Goal: Transaction & Acquisition: Purchase product/service

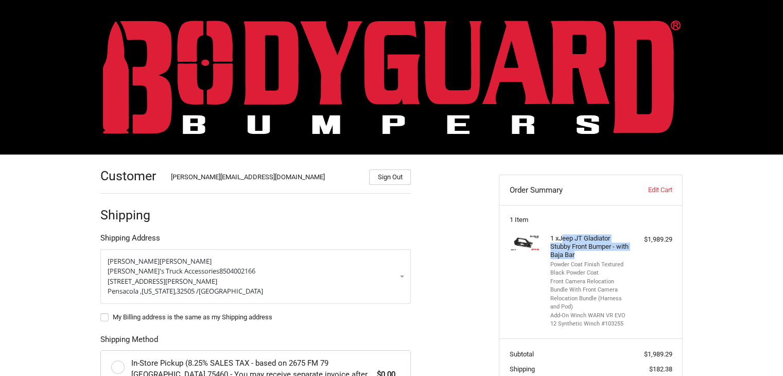
drag, startPoint x: 563, startPoint y: 237, endPoint x: 602, endPoint y: 252, distance: 41.8
click at [602, 252] on h4 "1 x Jeep JT Gladiator Stubby Front Bumper - with Baja Bar" at bounding box center [589, 246] width 79 height 25
copy h4 "eep JT Gladiator Stubby Front Bumper - with Baja Bar"
click at [660, 260] on div "1 x Jeep JT Gladiator Stubby Front Bumper - with Baja Bar Powder Coat Finish Te…" at bounding box center [590, 281] width 163 height 94
click at [658, 185] on link "Edit Cart" at bounding box center [645, 190] width 51 height 10
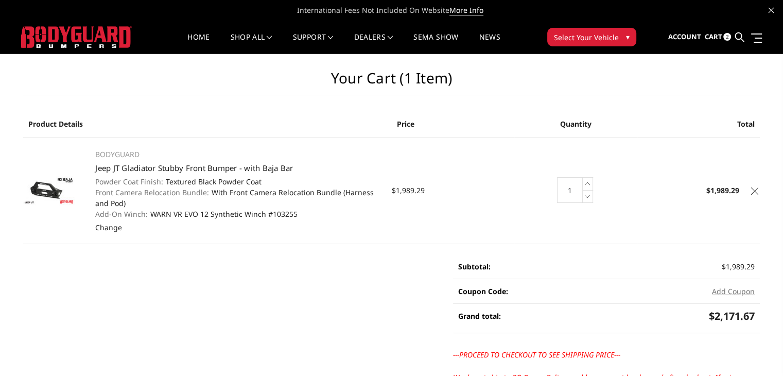
click at [725, 38] on span "2" at bounding box center [727, 37] width 8 height 8
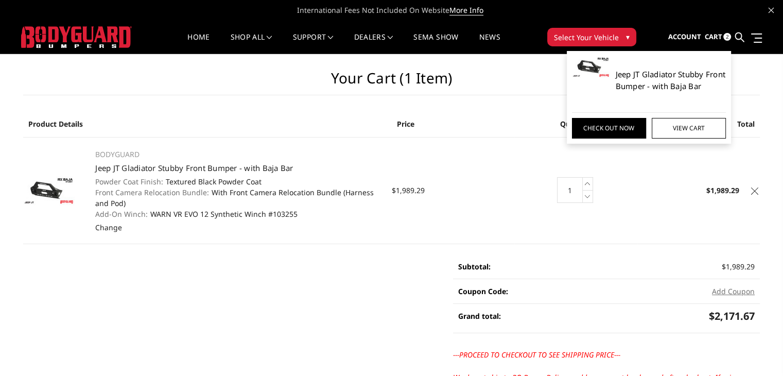
click at [674, 85] on link "Jeep JT Gladiator Stubby Front Bumper - with Baja Bar" at bounding box center [670, 79] width 111 height 23
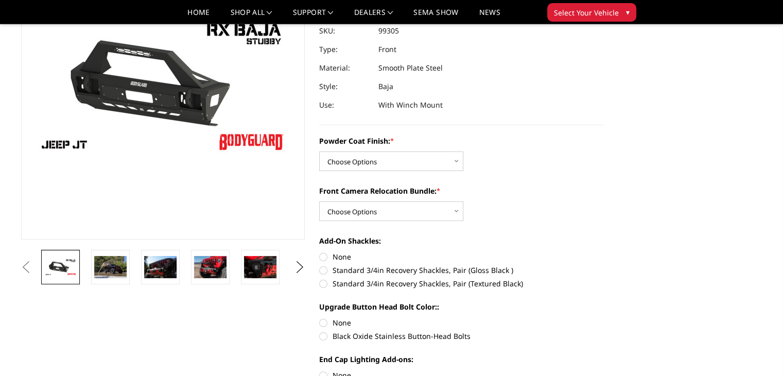
scroll to position [206, 0]
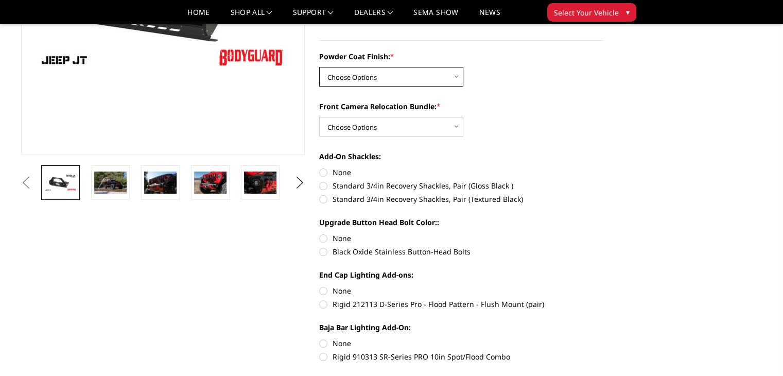
click at [363, 84] on select "Choose Options Bare Metal Textured Black Powder Coat" at bounding box center [391, 77] width 144 height 20
select select "4248"
click at [319, 67] on select "Choose Options Bare Metal Textured Black Powder Coat" at bounding box center [391, 77] width 144 height 20
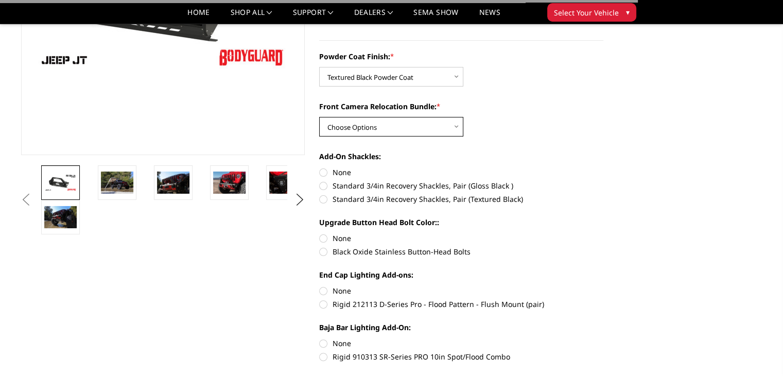
click at [373, 130] on select "Choose Options With Front Camera Relocation Bundle (Harness and Pod) Without Fr…" at bounding box center [391, 127] width 144 height 20
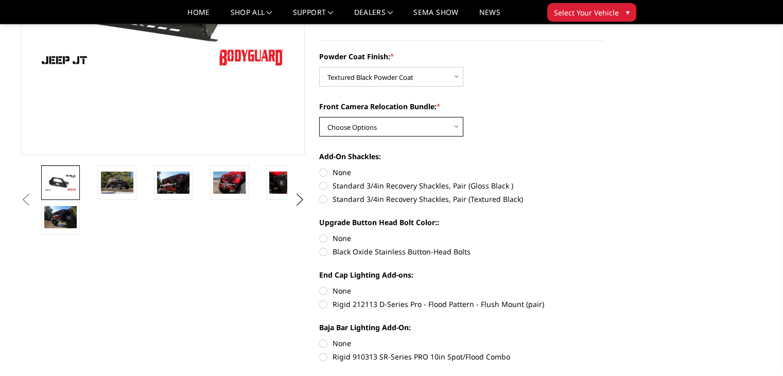
select select "4249"
click at [319, 117] on select "Choose Options With Front Camera Relocation Bundle (Harness and Pod) Without Fr…" at bounding box center [391, 127] width 144 height 20
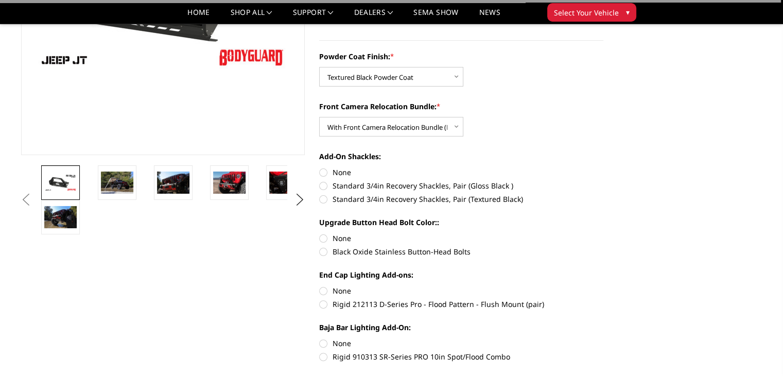
click at [346, 171] on label "None" at bounding box center [461, 172] width 284 height 11
click at [319, 167] on input "None" at bounding box center [319, 167] width 1 height 1
radio input "true"
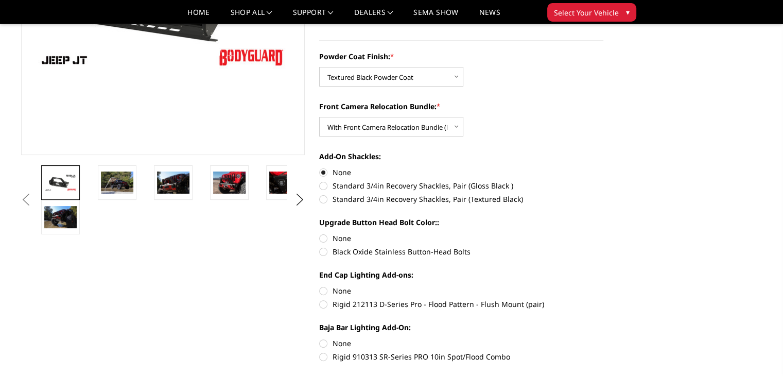
click at [343, 251] on label "Black Oxide Stainless Button-Head Bolts" at bounding box center [461, 251] width 284 height 11
click at [603, 233] on input "Black Oxide Stainless Button-Head Bolts" at bounding box center [603, 233] width 1 height 1
radio input "true"
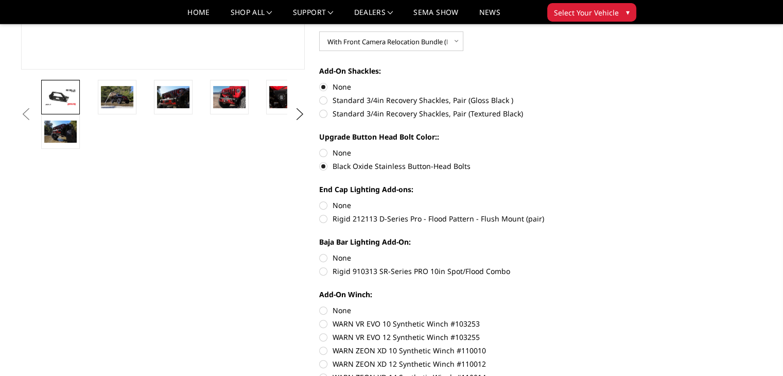
scroll to position [309, 0]
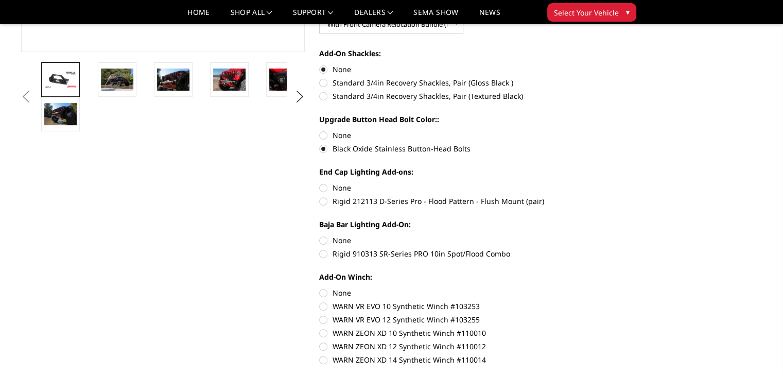
click at [327, 191] on label "None" at bounding box center [461, 187] width 284 height 11
click at [319, 183] on input "None" at bounding box center [319, 182] width 1 height 1
radio input "true"
click at [338, 240] on label "None" at bounding box center [461, 240] width 284 height 11
click at [319, 235] on input "None" at bounding box center [319, 235] width 1 height 1
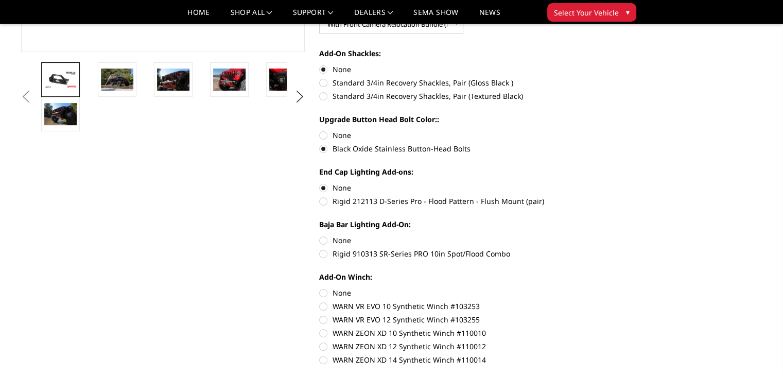
radio input "true"
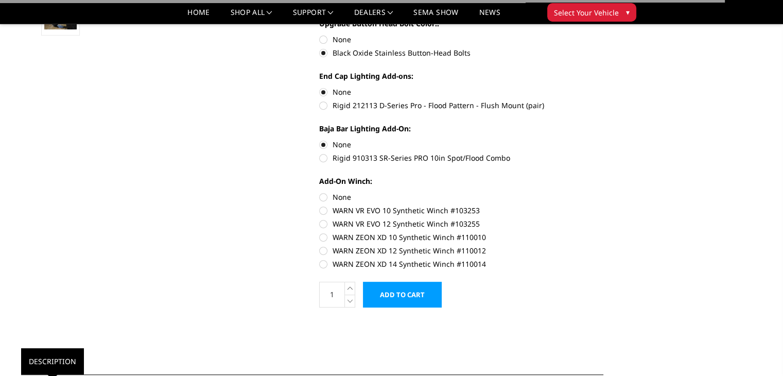
scroll to position [412, 0]
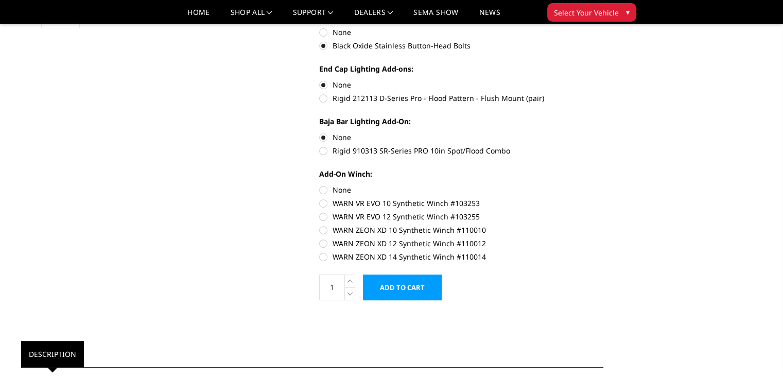
click at [346, 187] on label "None" at bounding box center [461, 189] width 284 height 11
click at [319, 185] on input "None" at bounding box center [319, 184] width 1 height 1
radio input "true"
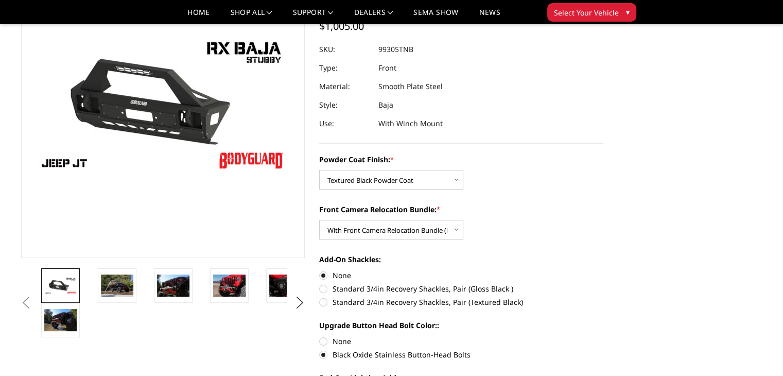
scroll to position [206, 0]
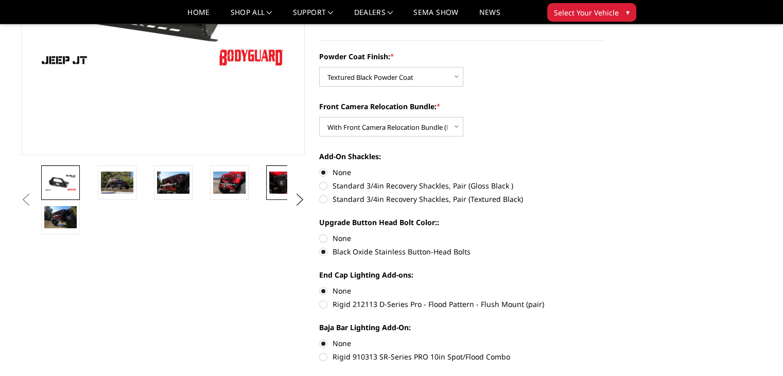
click at [283, 188] on img at bounding box center [285, 182] width 32 height 22
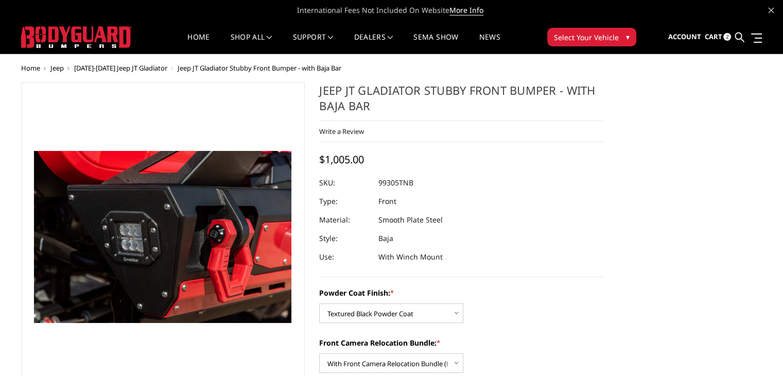
scroll to position [103, 0]
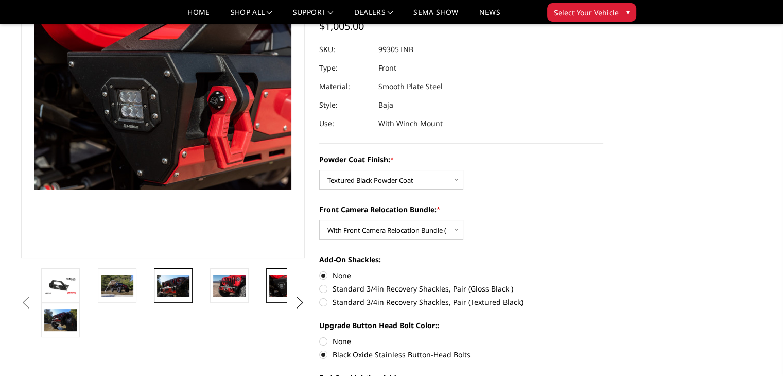
click at [191, 294] on link at bounding box center [173, 285] width 39 height 34
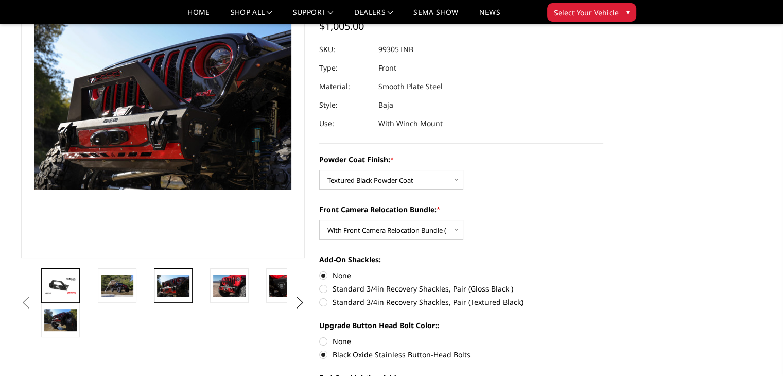
click at [70, 288] on img at bounding box center [60, 285] width 32 height 18
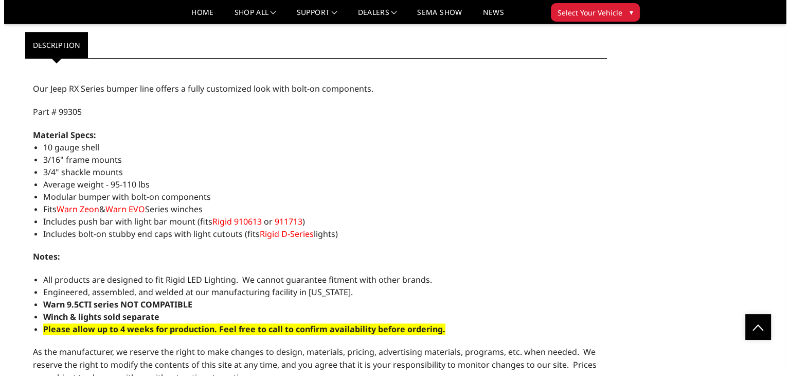
scroll to position [514, 0]
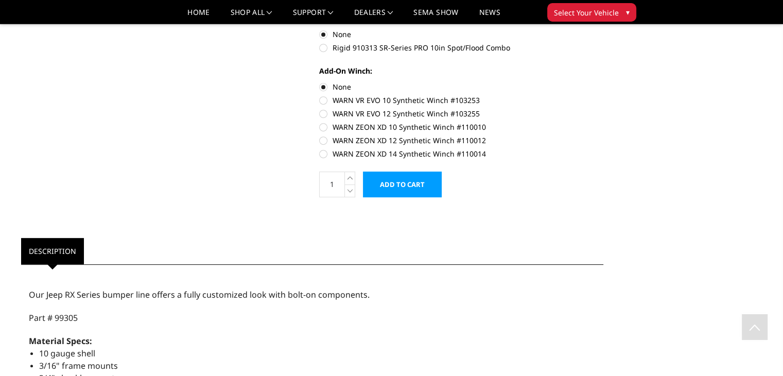
click at [405, 174] on input "Add to Cart" at bounding box center [402, 184] width 79 height 26
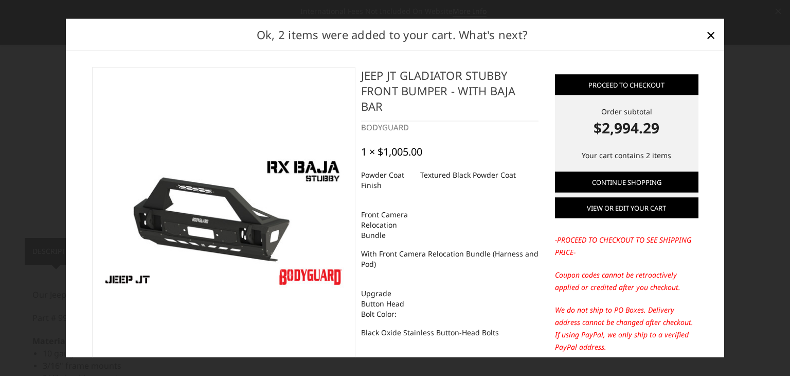
click at [612, 206] on link "View or edit your cart" at bounding box center [627, 208] width 144 height 21
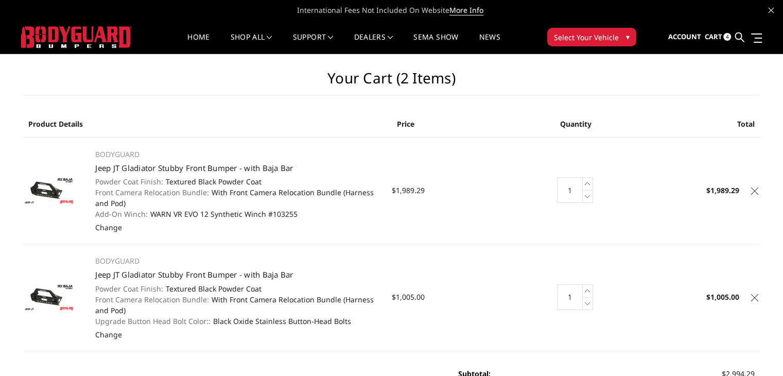
click at [753, 189] on icon at bounding box center [754, 190] width 7 height 7
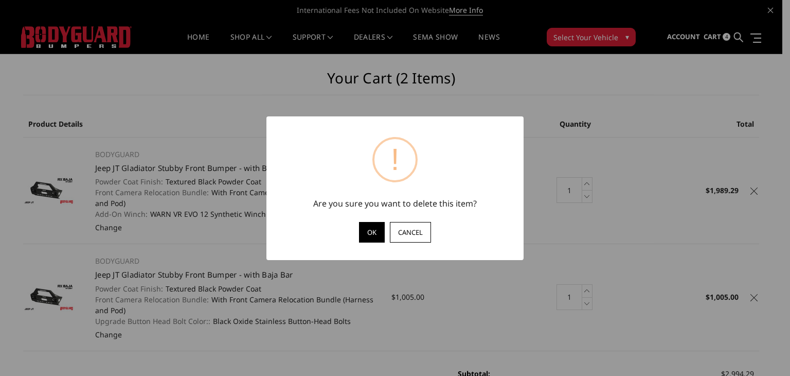
click at [370, 230] on button "OK" at bounding box center [372, 232] width 26 height 21
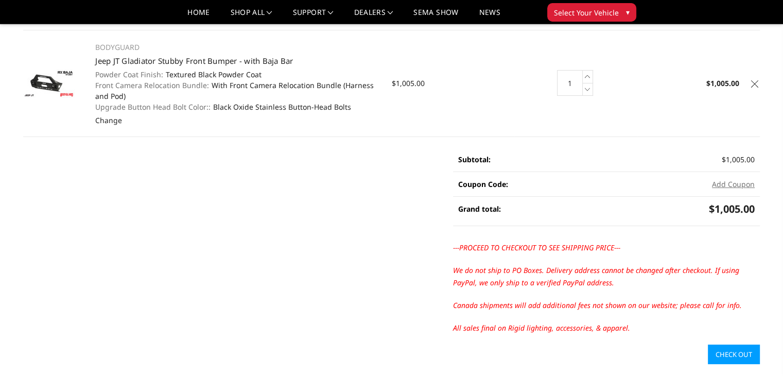
scroll to position [103, 0]
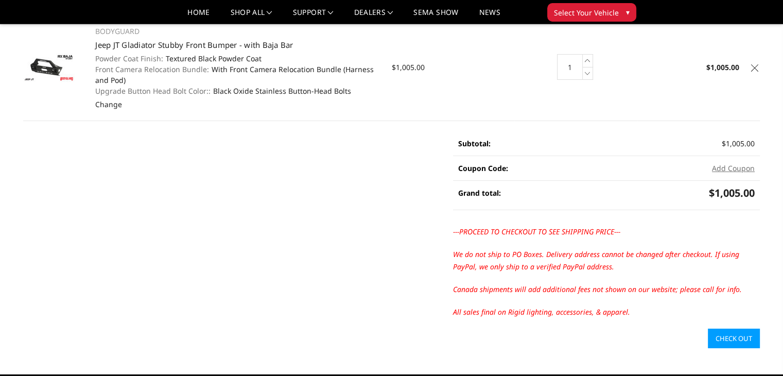
click at [731, 345] on link "Check out" at bounding box center [733, 338] width 52 height 20
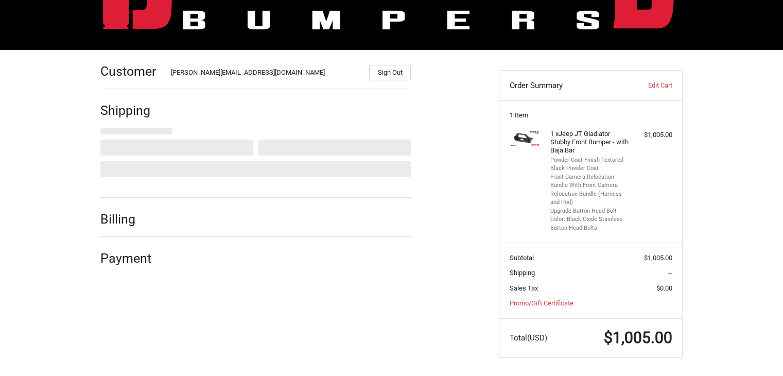
scroll to position [106, 0]
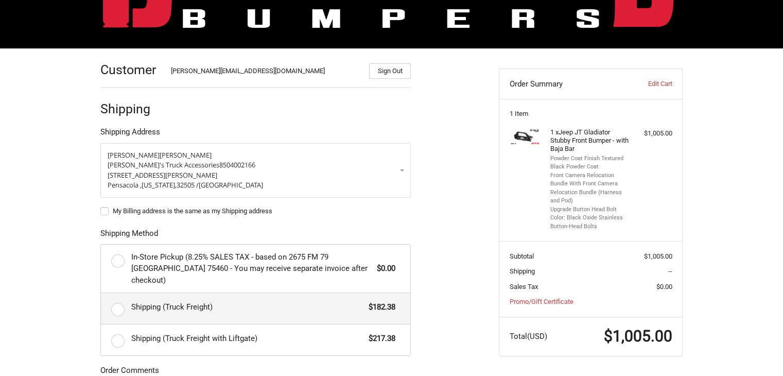
click at [144, 301] on span "Shipping (Truck Freight)" at bounding box center [247, 307] width 233 height 12
click at [101, 293] on input "Shipping (Truck Freight) $182.38" at bounding box center [101, 293] width 1 height 1
radio input "true"
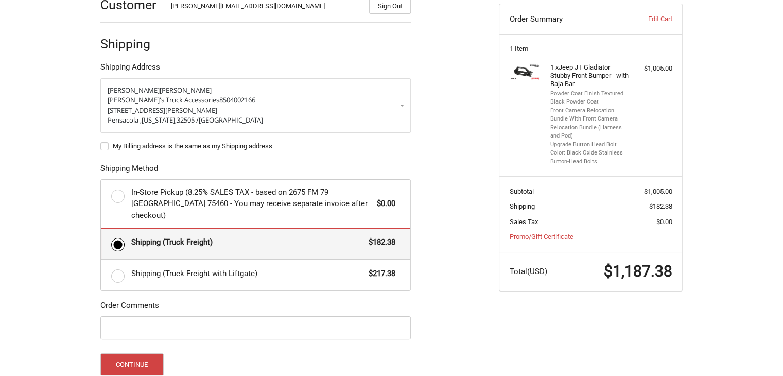
scroll to position [0, 0]
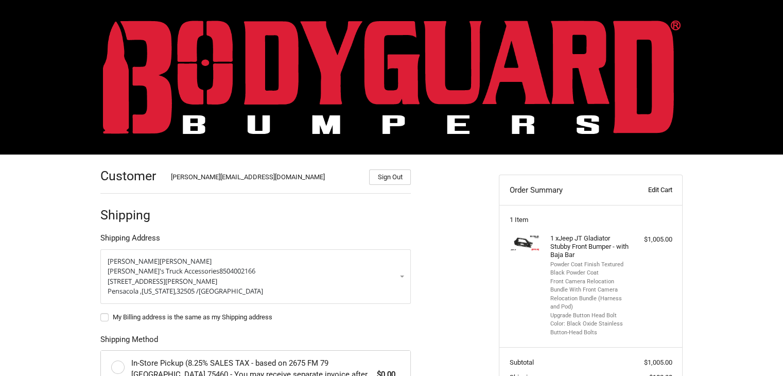
click at [655, 183] on header "Order Summary Edit Cart" at bounding box center [590, 190] width 183 height 30
click at [656, 188] on link "Edit Cart" at bounding box center [645, 190] width 51 height 10
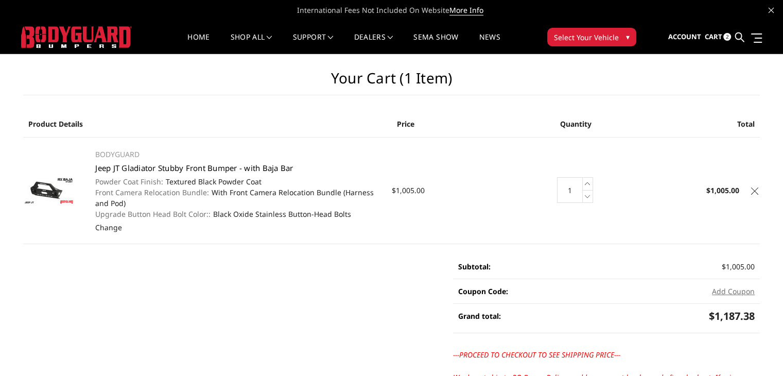
click at [117, 165] on link "Jeep JT Gladiator Stubby Front Bumper - with Baja Bar" at bounding box center [194, 168] width 198 height 10
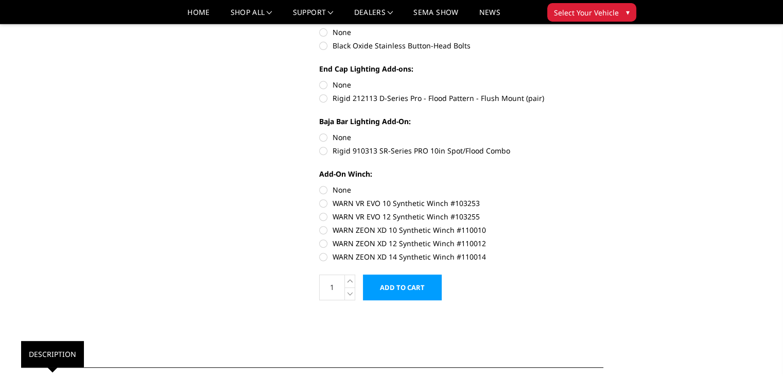
scroll to position [394, 0]
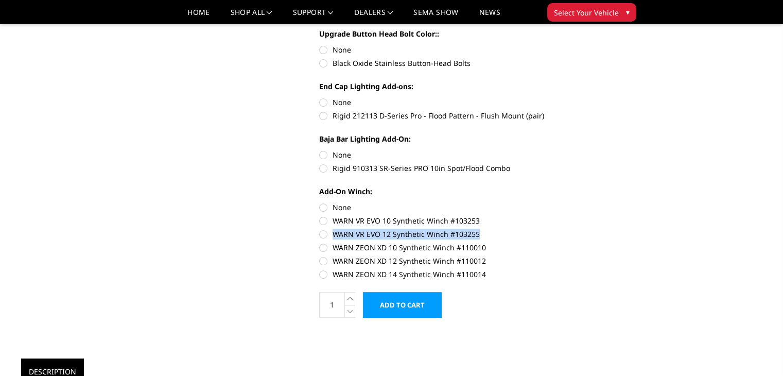
drag, startPoint x: 520, startPoint y: 228, endPoint x: 477, endPoint y: 234, distance: 43.6
click at [477, 234] on label "WARN VR EVO 12 Synthetic Winch #103255" at bounding box center [461, 233] width 284 height 11
copy label "WARN VR EVO 12 Synthetic Winch #103255"
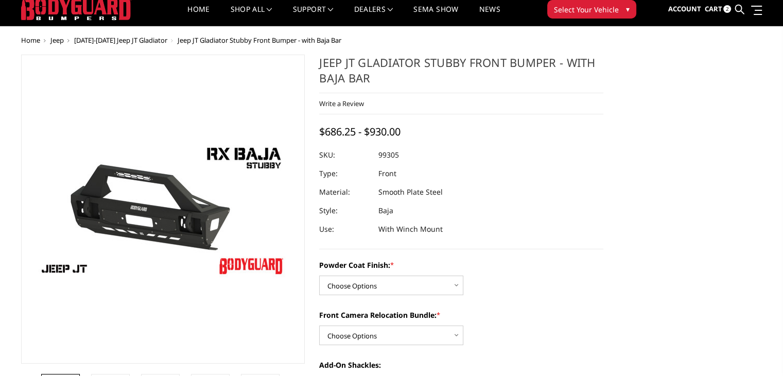
scroll to position [0, 0]
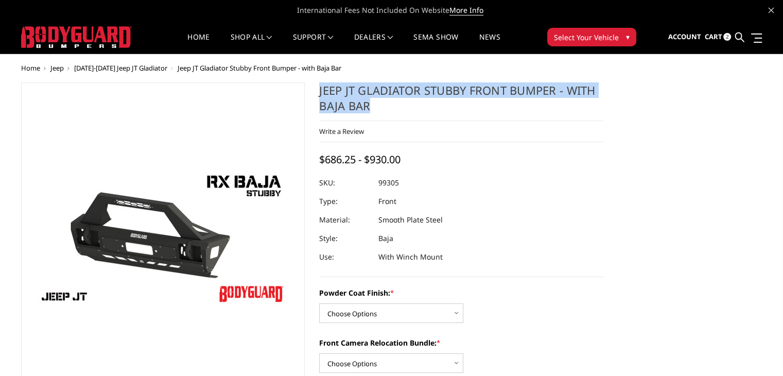
drag, startPoint x: 378, startPoint y: 103, endPoint x: 319, endPoint y: 87, distance: 61.4
click at [319, 87] on h1 "Jeep JT Gladiator Stubby Front Bumper - with Baja Bar" at bounding box center [461, 101] width 284 height 39
copy h1 "Jeep JT Gladiator Stubby Front Bumper - with Baja Bar"
